Goal: Task Accomplishment & Management: Use online tool/utility

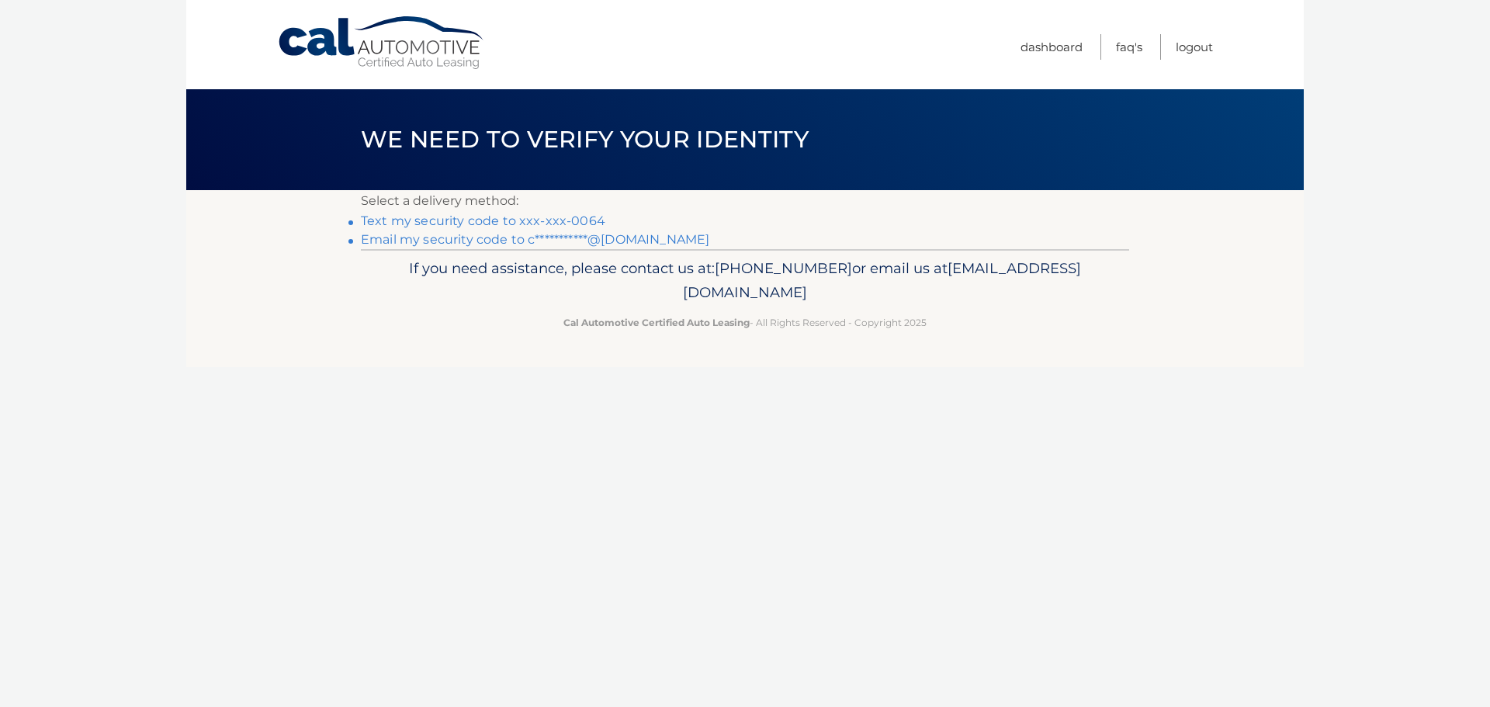
click at [427, 223] on link "Text my security code to xxx-xxx-0064" at bounding box center [483, 220] width 244 height 15
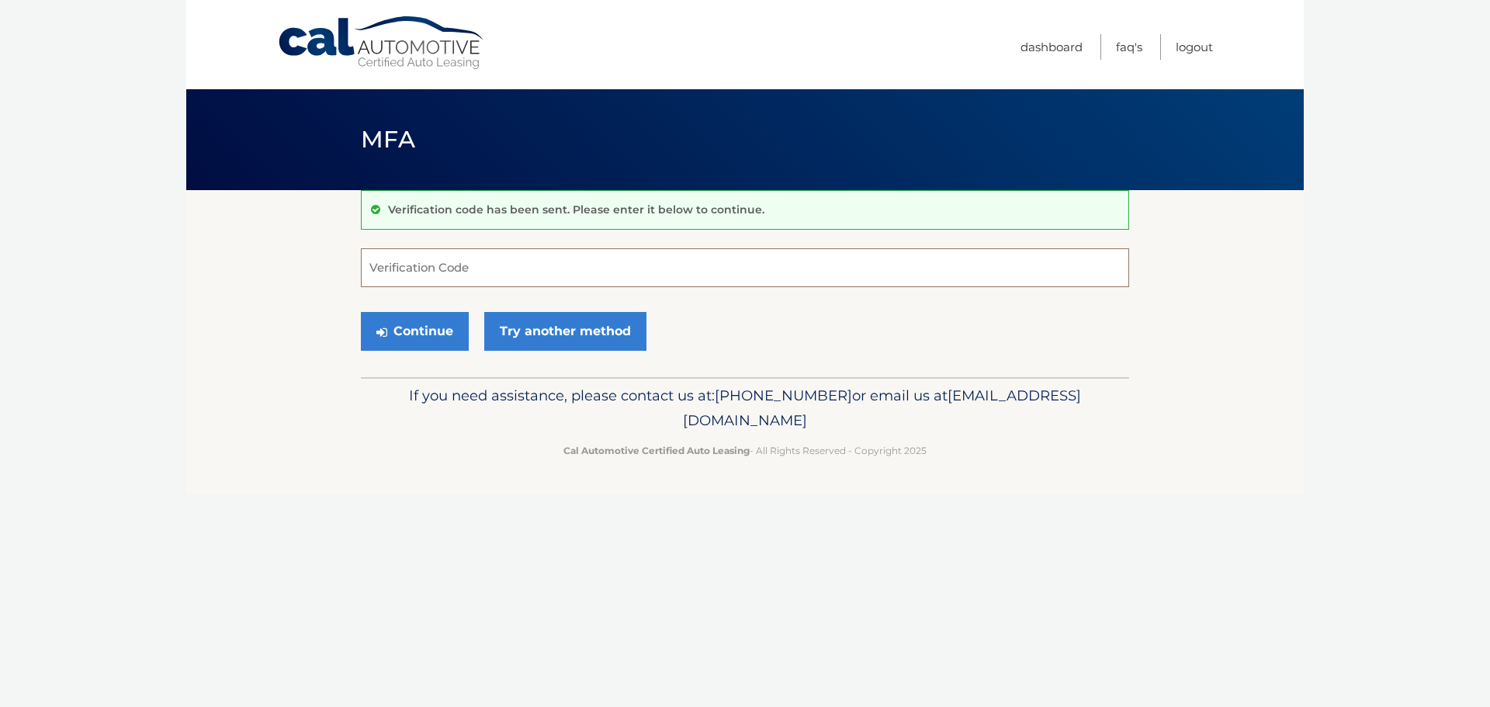
click at [468, 259] on input "Verification Code" at bounding box center [745, 267] width 768 height 39
type input "996120"
click at [361, 312] on button "Continue" at bounding box center [415, 331] width 108 height 39
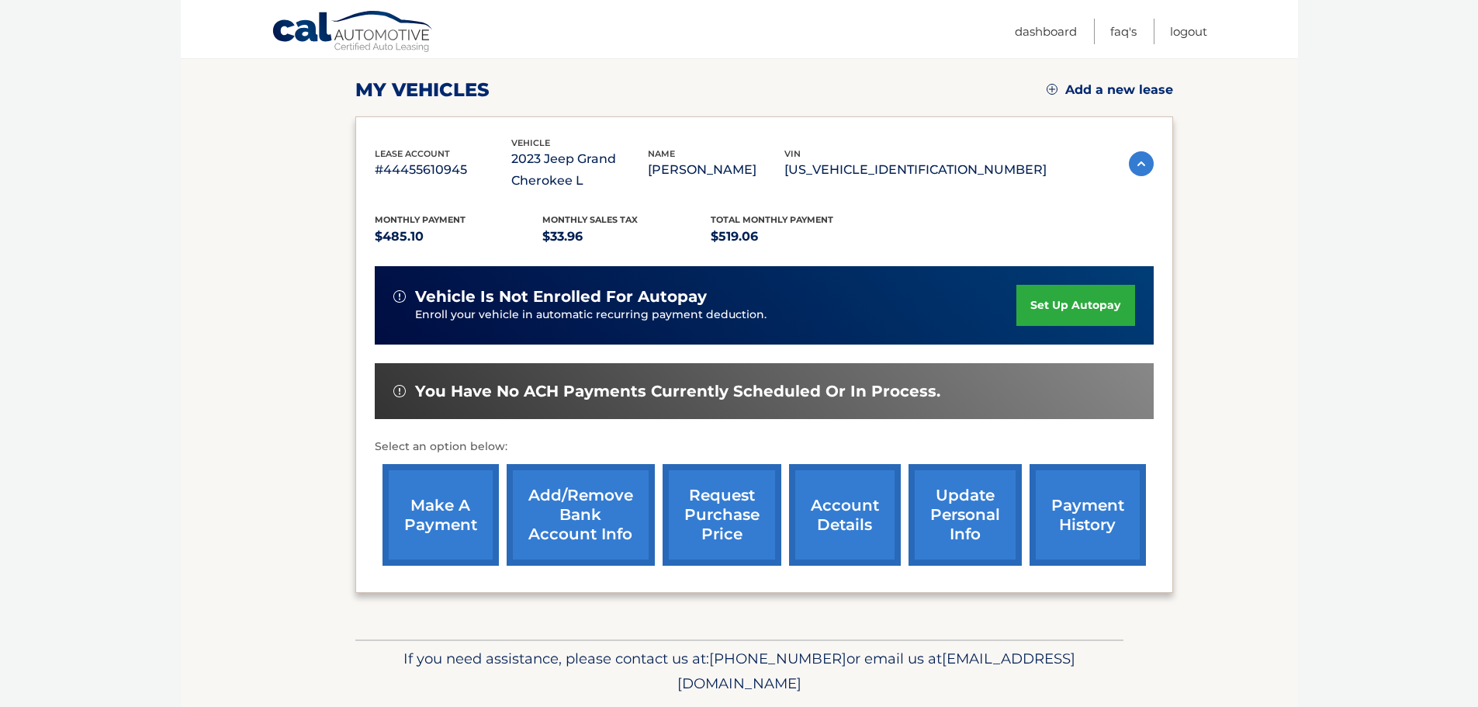
scroll to position [178, 0]
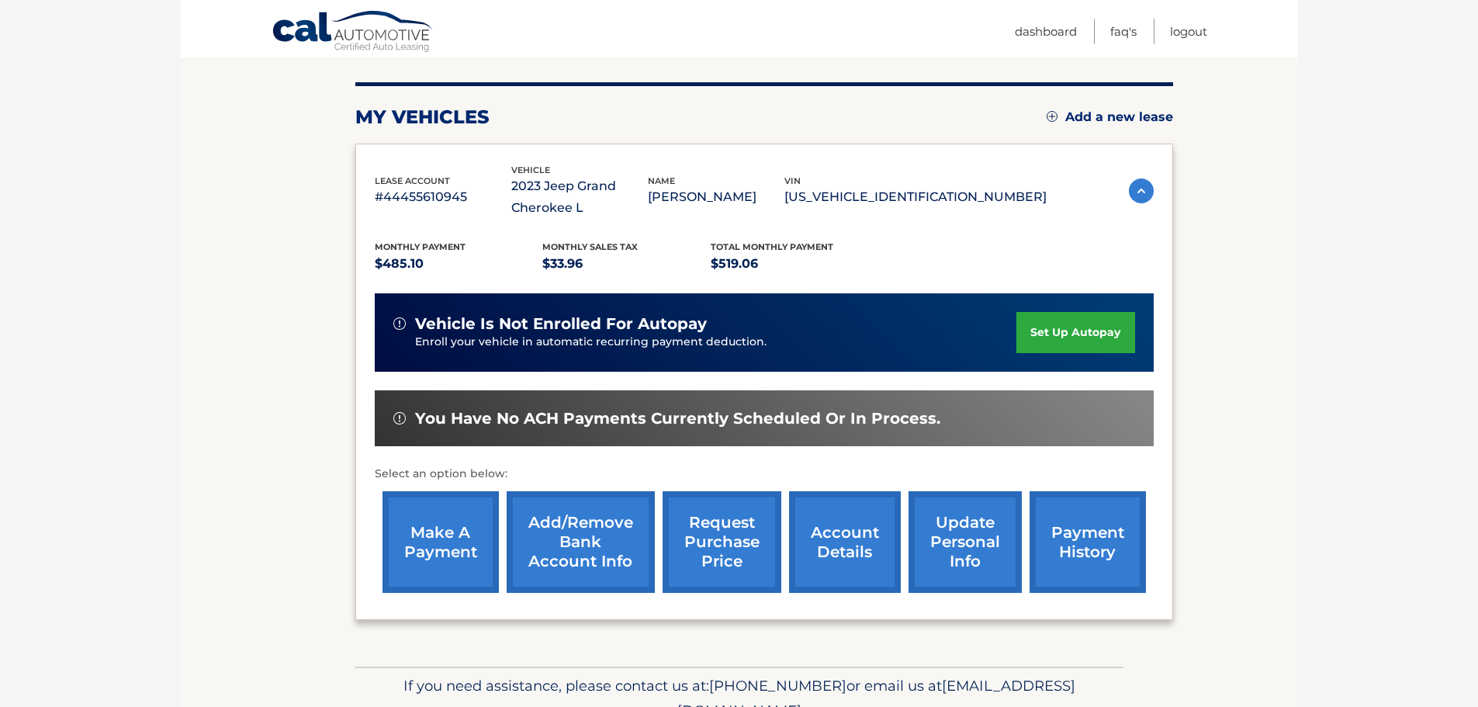
click at [429, 569] on link "make a payment" at bounding box center [441, 542] width 116 height 102
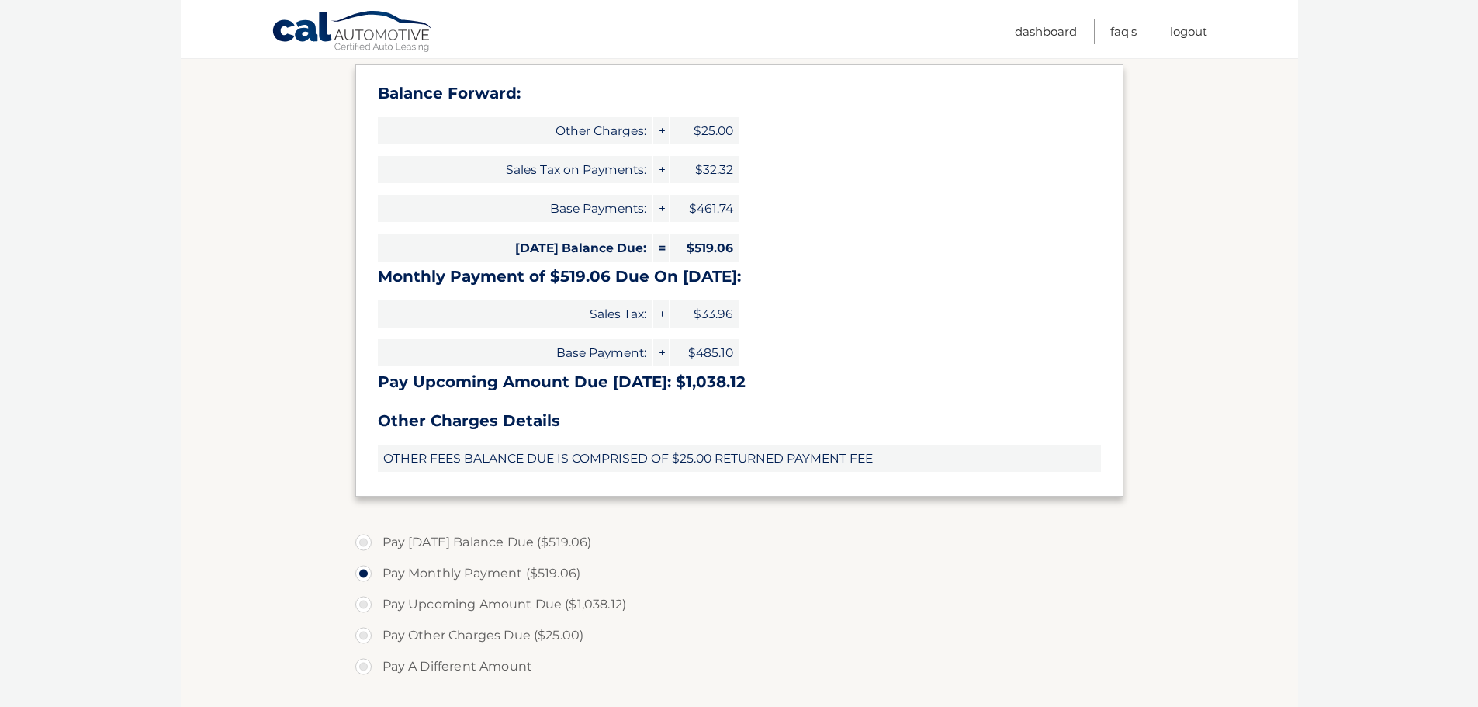
scroll to position [466, 0]
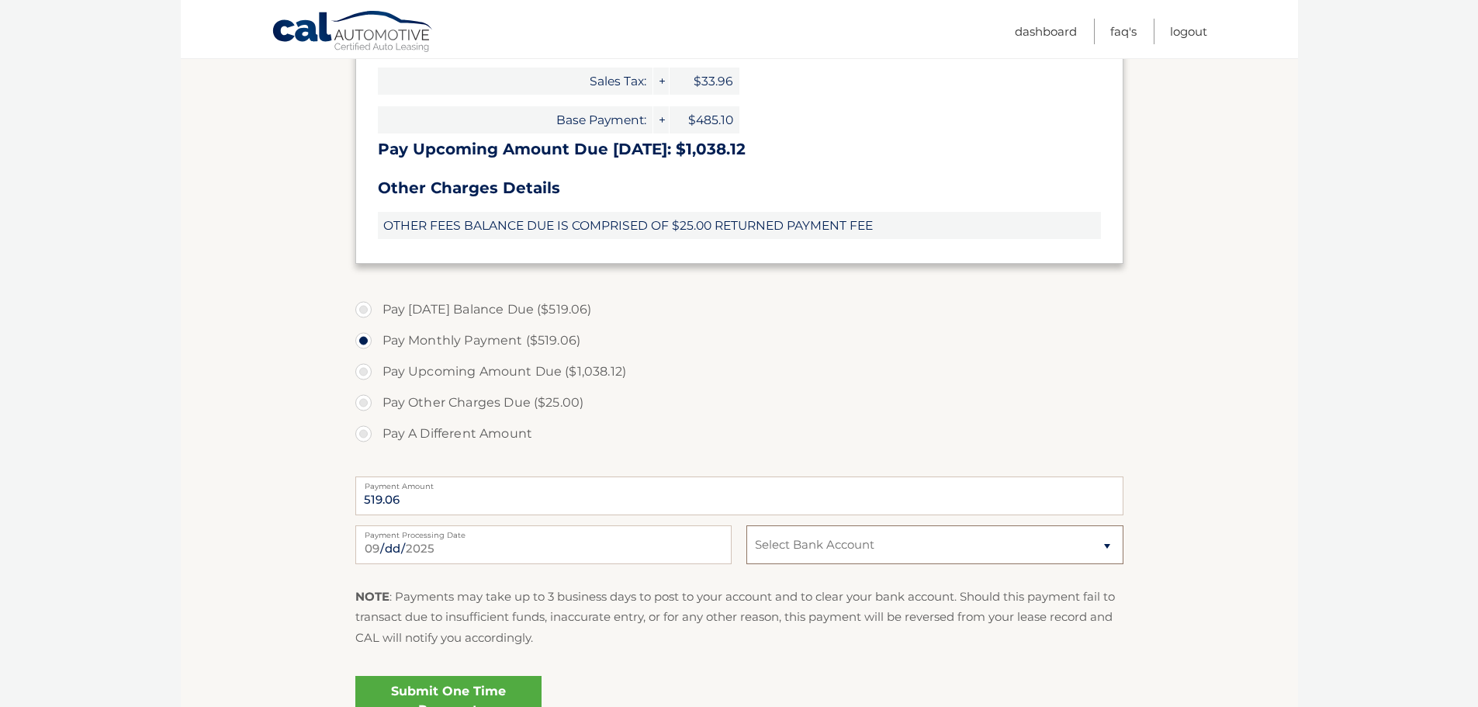
click at [857, 542] on select "Select Bank Account Checking MIDFLORIDA CU *****8234 Checking MIDFLORIDA CU ***…" at bounding box center [935, 544] width 376 height 39
select select "OGM1MzE2OTYtZTY3ZC00ZTExLTgxYzItZTI0MTU0YTYwOGI1"
click at [747, 525] on select "Select Bank Account Checking MIDFLORIDA CU *****8234 Checking MIDFLORIDA CU ***…" at bounding box center [935, 544] width 376 height 39
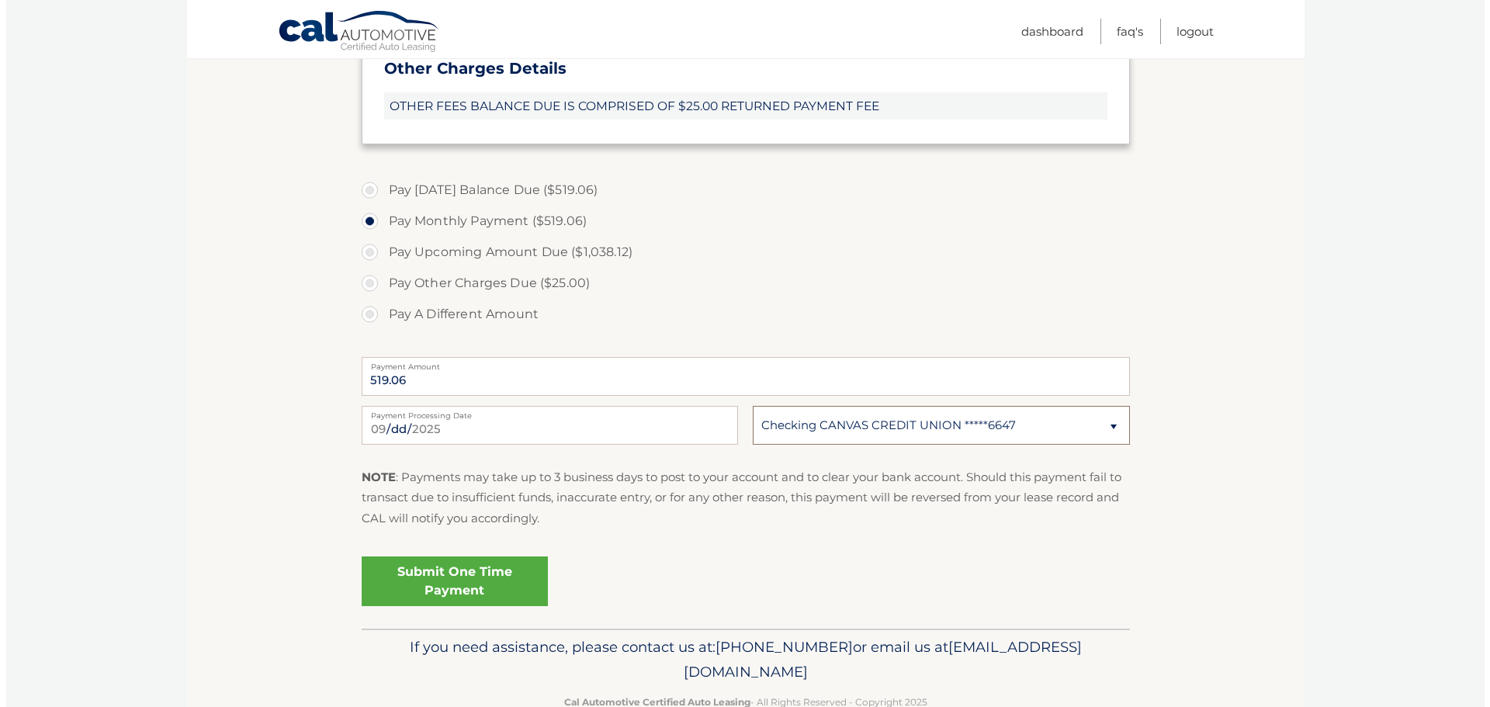
scroll to position [625, 0]
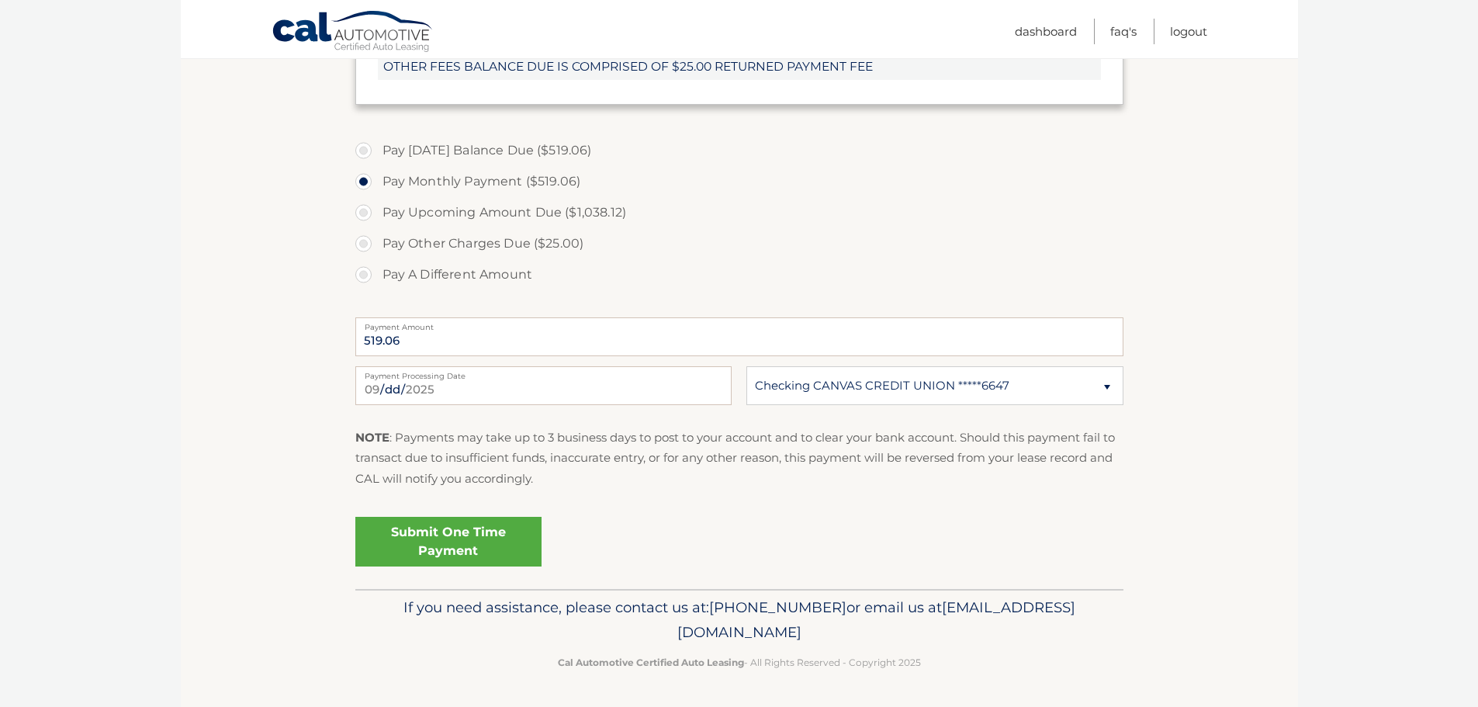
click at [515, 541] on link "Submit One Time Payment" at bounding box center [448, 542] width 186 height 50
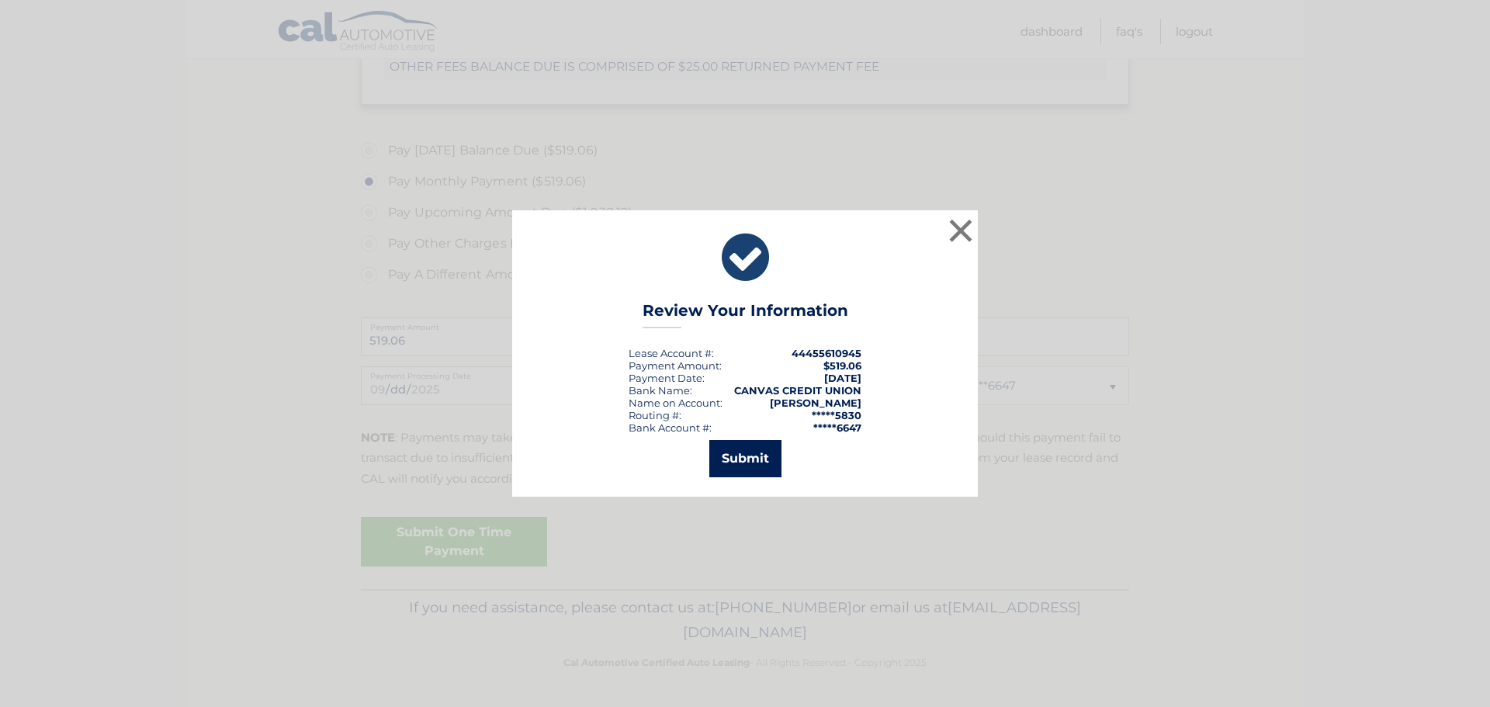
click at [758, 457] on button "Submit" at bounding box center [745, 458] width 72 height 37
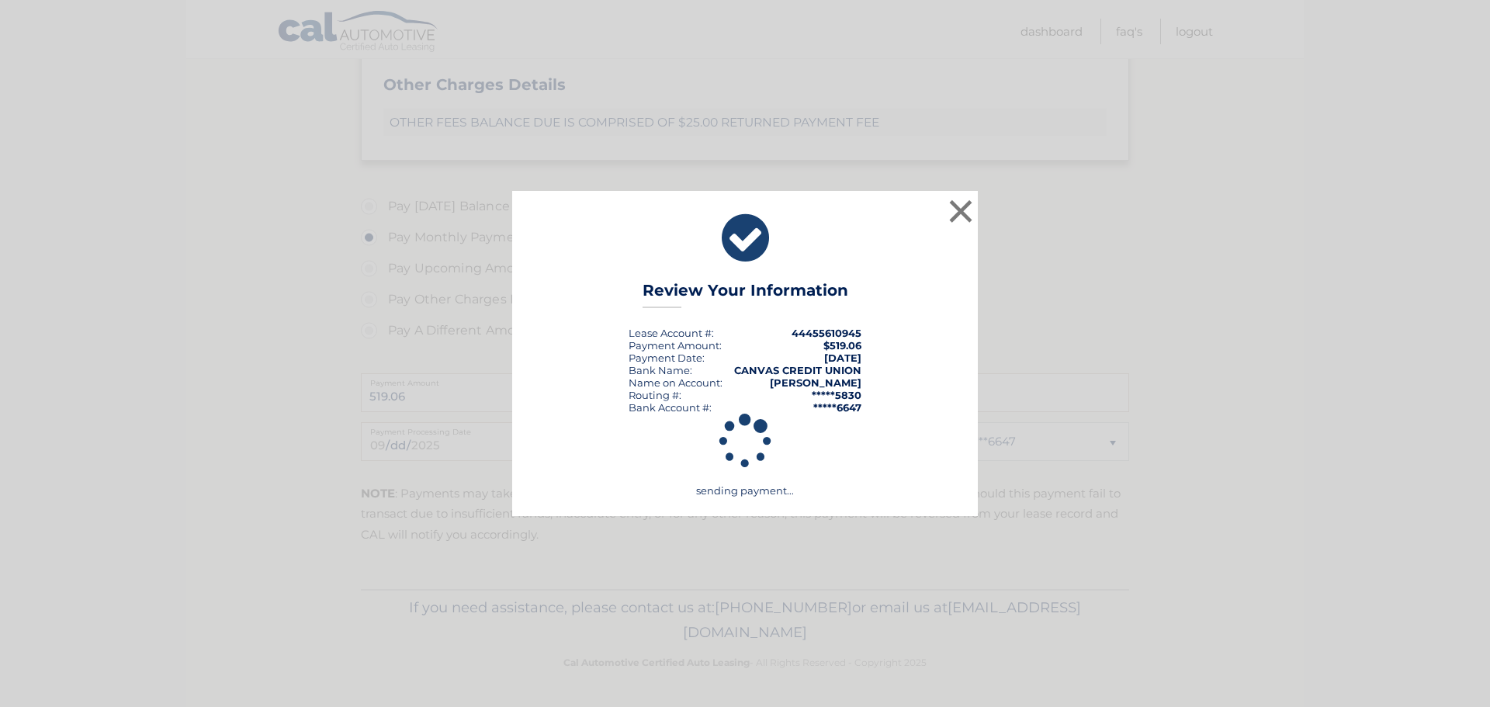
scroll to position [569, 0]
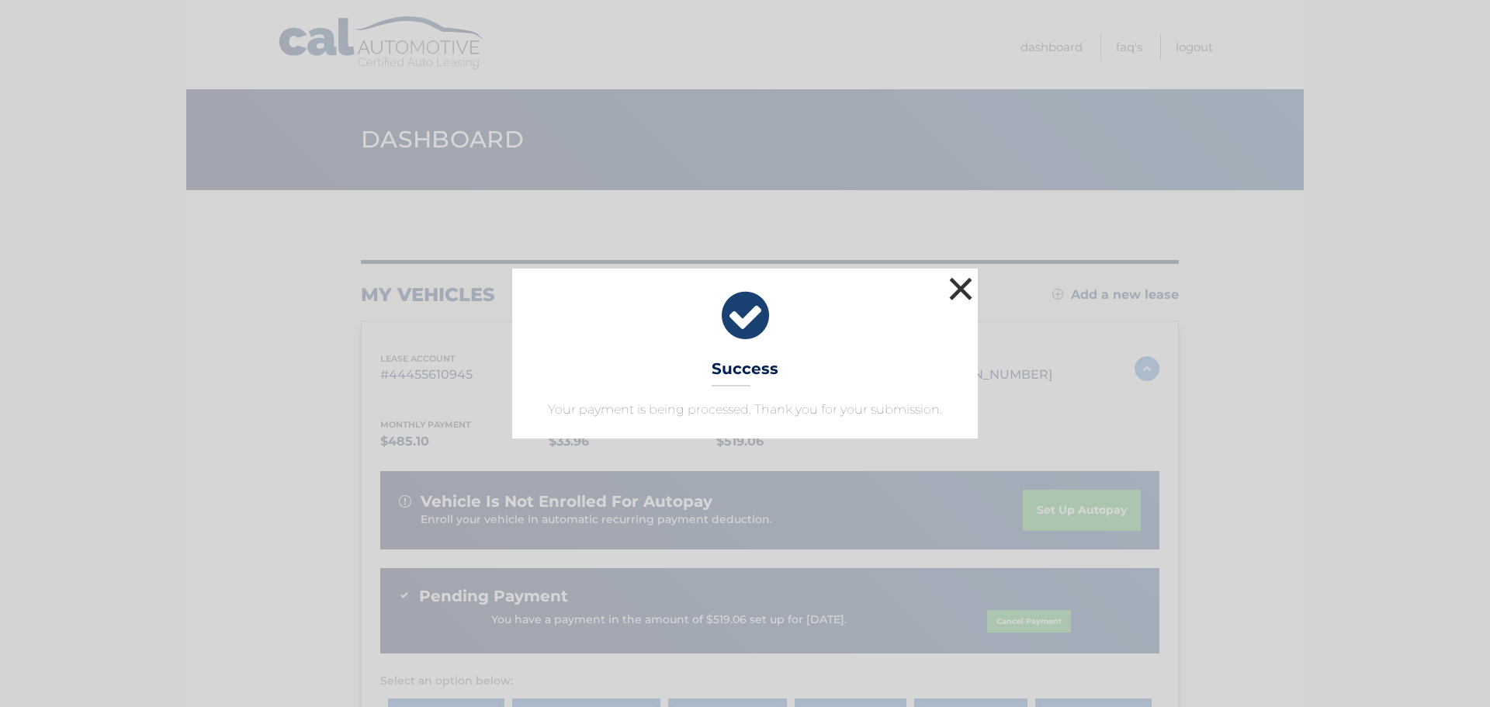
click at [972, 279] on button "×" at bounding box center [960, 288] width 31 height 31
